Goal: Information Seeking & Learning: Learn about a topic

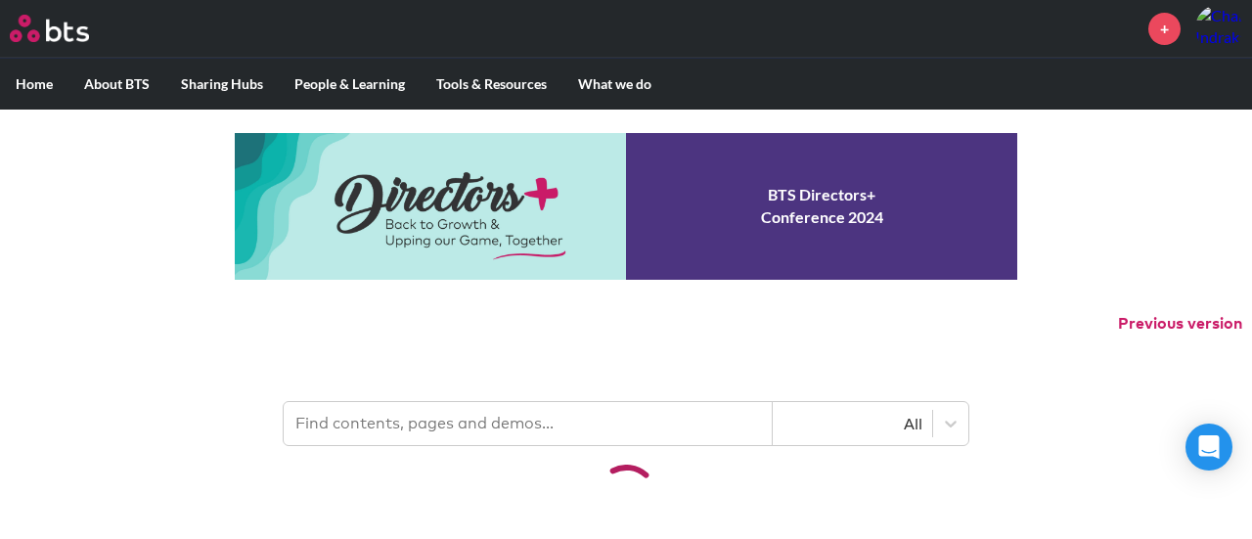
click at [658, 306] on p "Previous version" at bounding box center [626, 323] width 1252 height 41
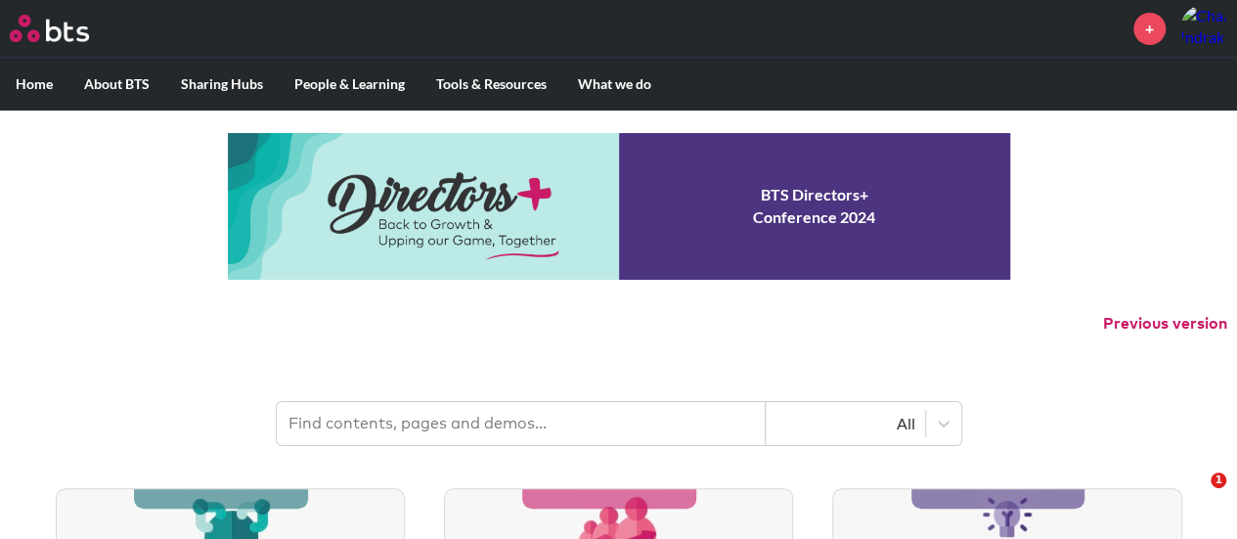
click at [654, 437] on input "text" at bounding box center [521, 423] width 489 height 43
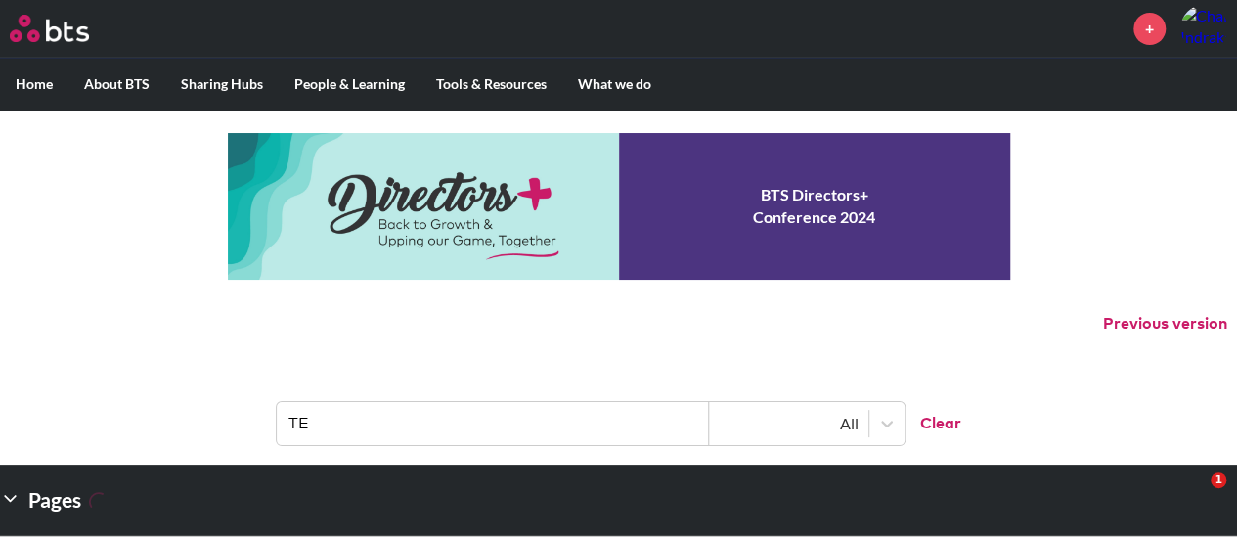
type input "T"
type input "tetra"
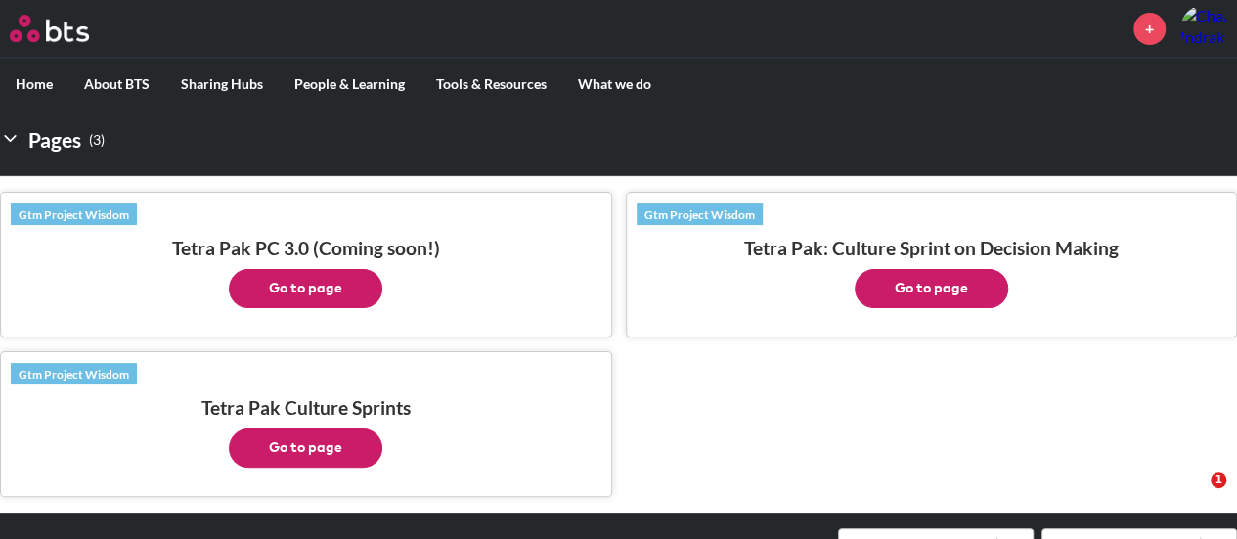
scroll to position [391, 0]
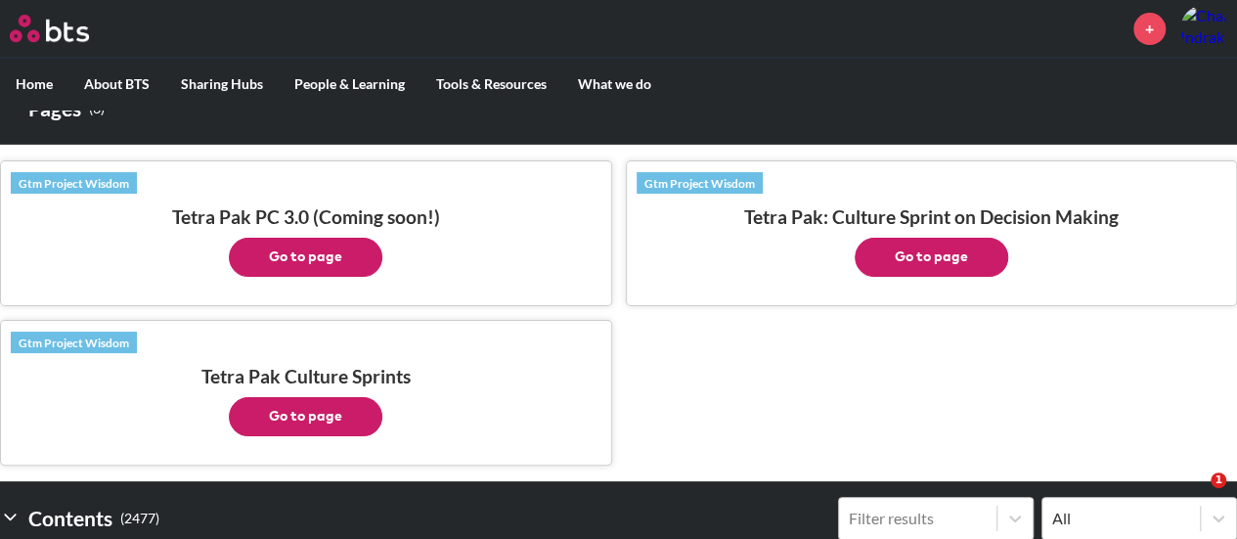
click at [910, 265] on button "Go to page" at bounding box center [932, 257] width 154 height 39
click at [310, 419] on button "Go to page" at bounding box center [306, 416] width 154 height 39
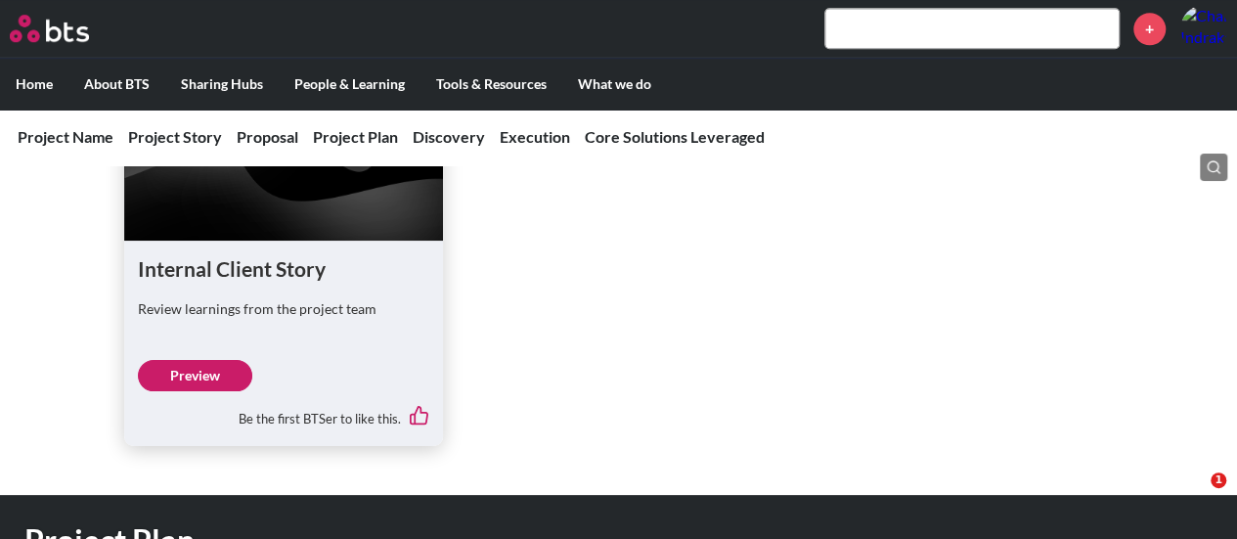
scroll to position [685, 0]
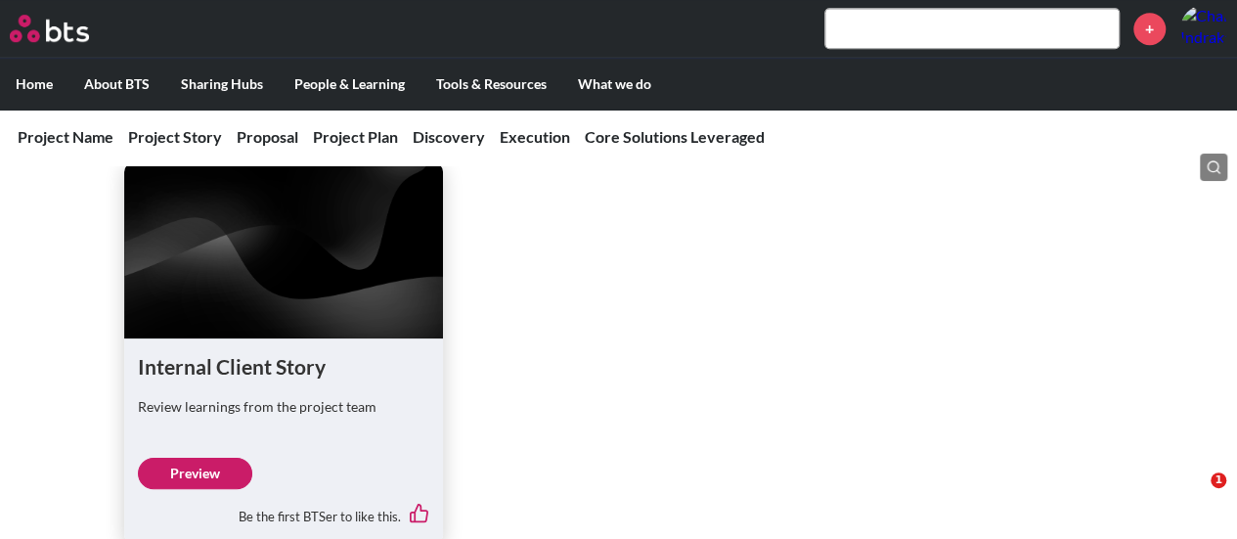
click at [223, 479] on link "Preview" at bounding box center [195, 473] width 114 height 31
